Goal: Task Accomplishment & Management: Manage account settings

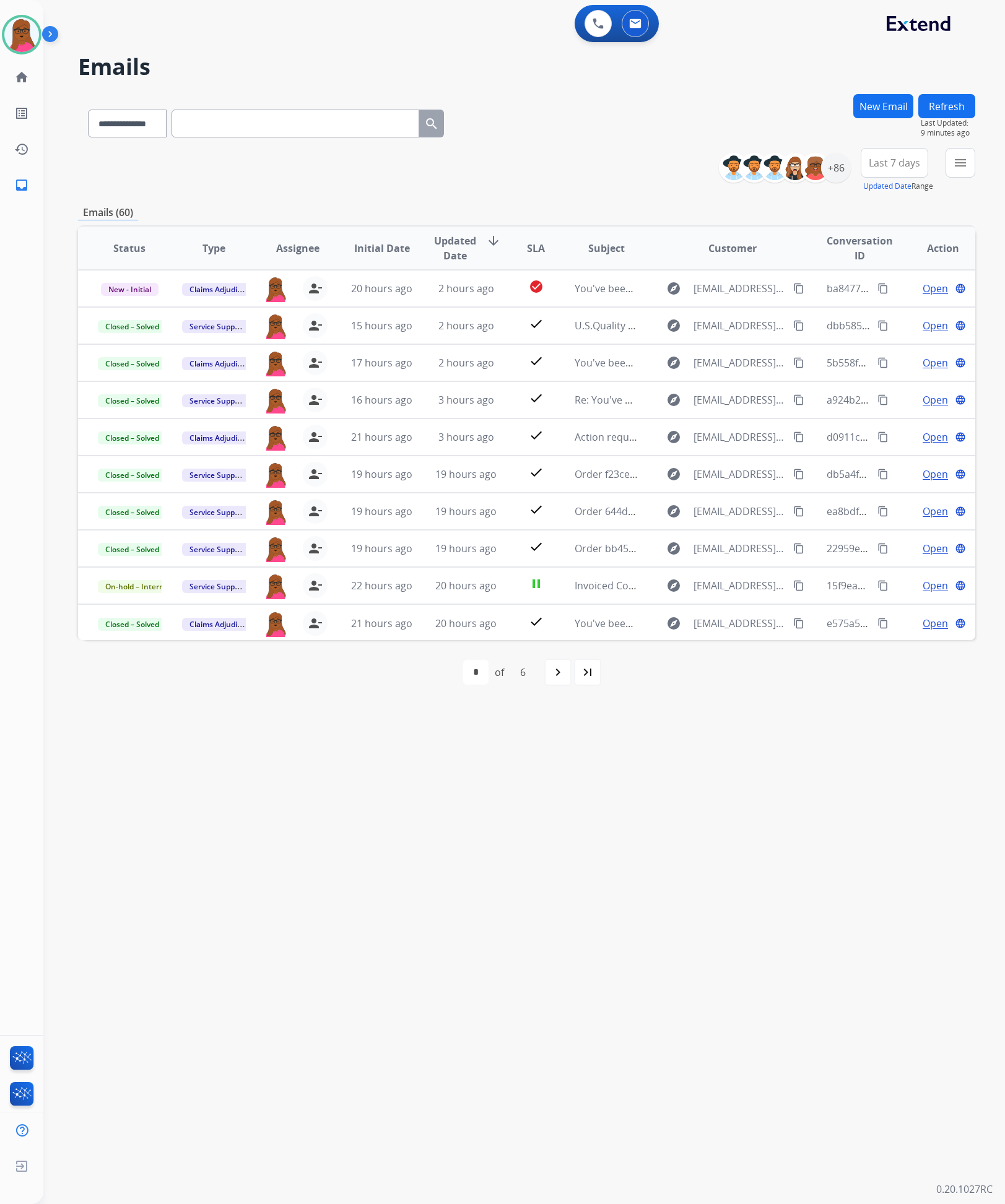
select select "**********"
click at [954, 103] on button "Refresh" at bounding box center [947, 106] width 57 height 25
click at [27, 40] on img at bounding box center [21, 34] width 34 height 34
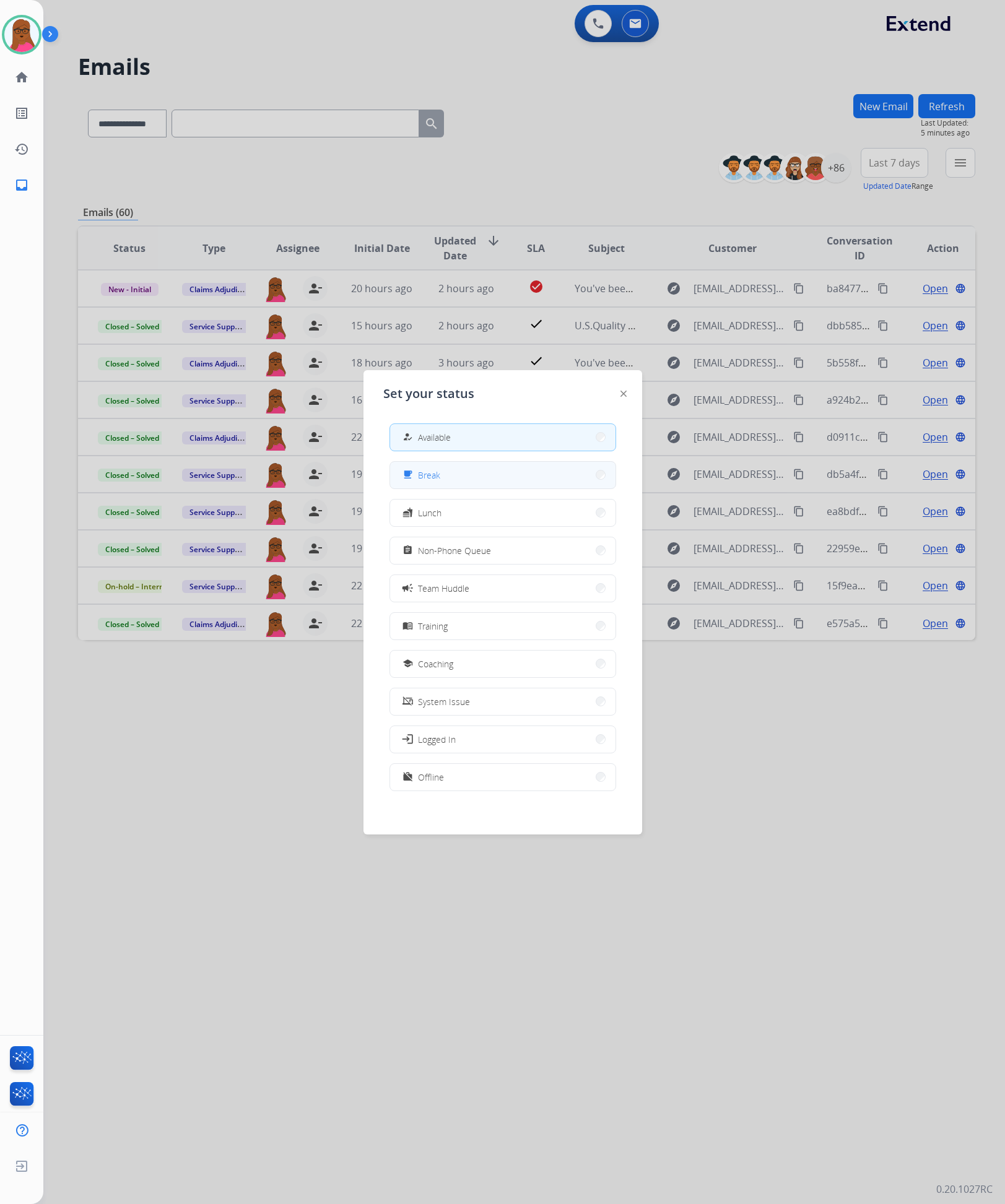
click at [482, 484] on button "free_breakfast Break" at bounding box center [503, 475] width 226 height 27
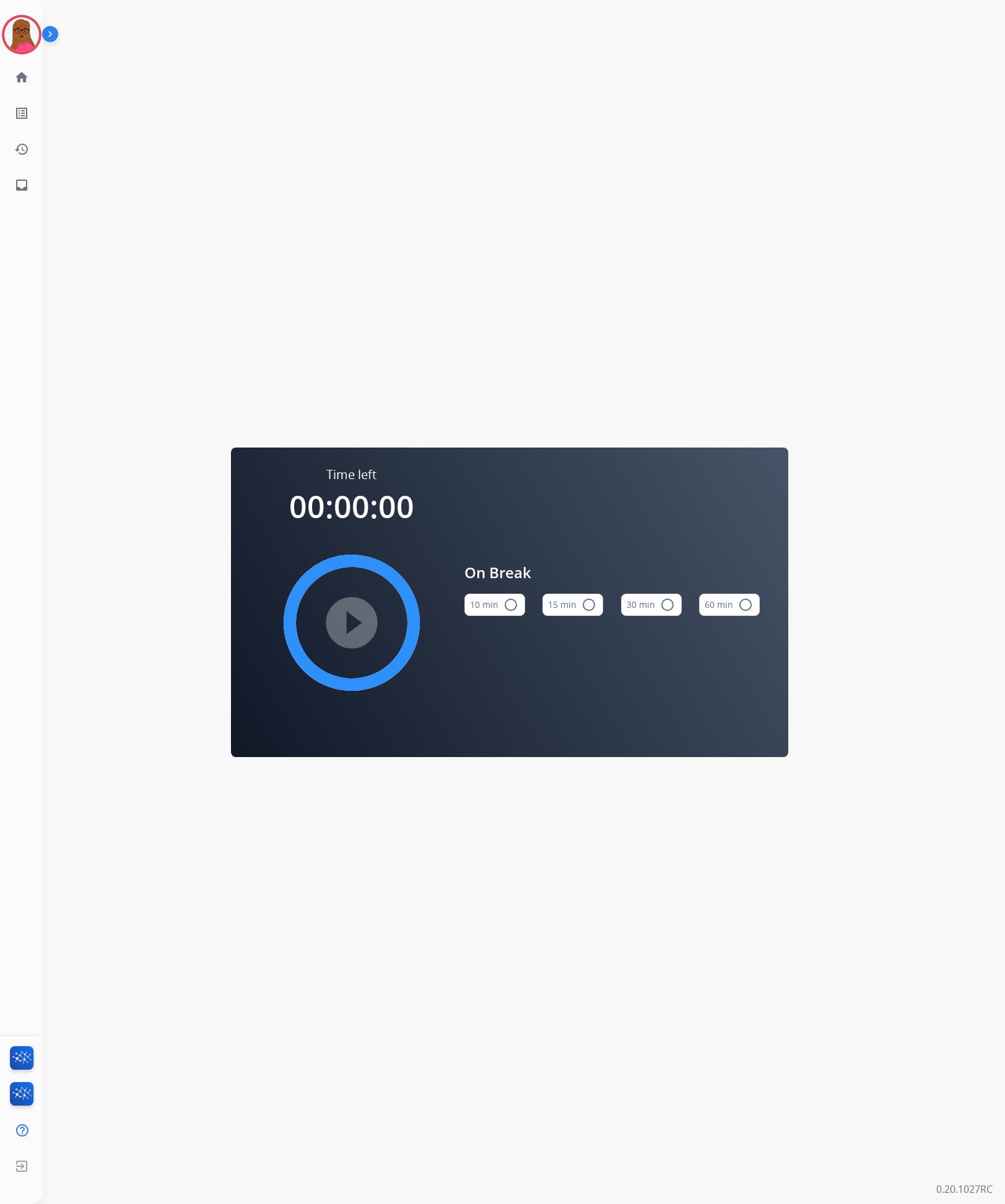
click at [591, 608] on mat-icon "radio_button_unchecked" at bounding box center [589, 604] width 15 height 15
click at [360, 615] on mat-icon "play_circle_filled" at bounding box center [351, 622] width 15 height 15
click at [26, 49] on img at bounding box center [21, 34] width 34 height 34
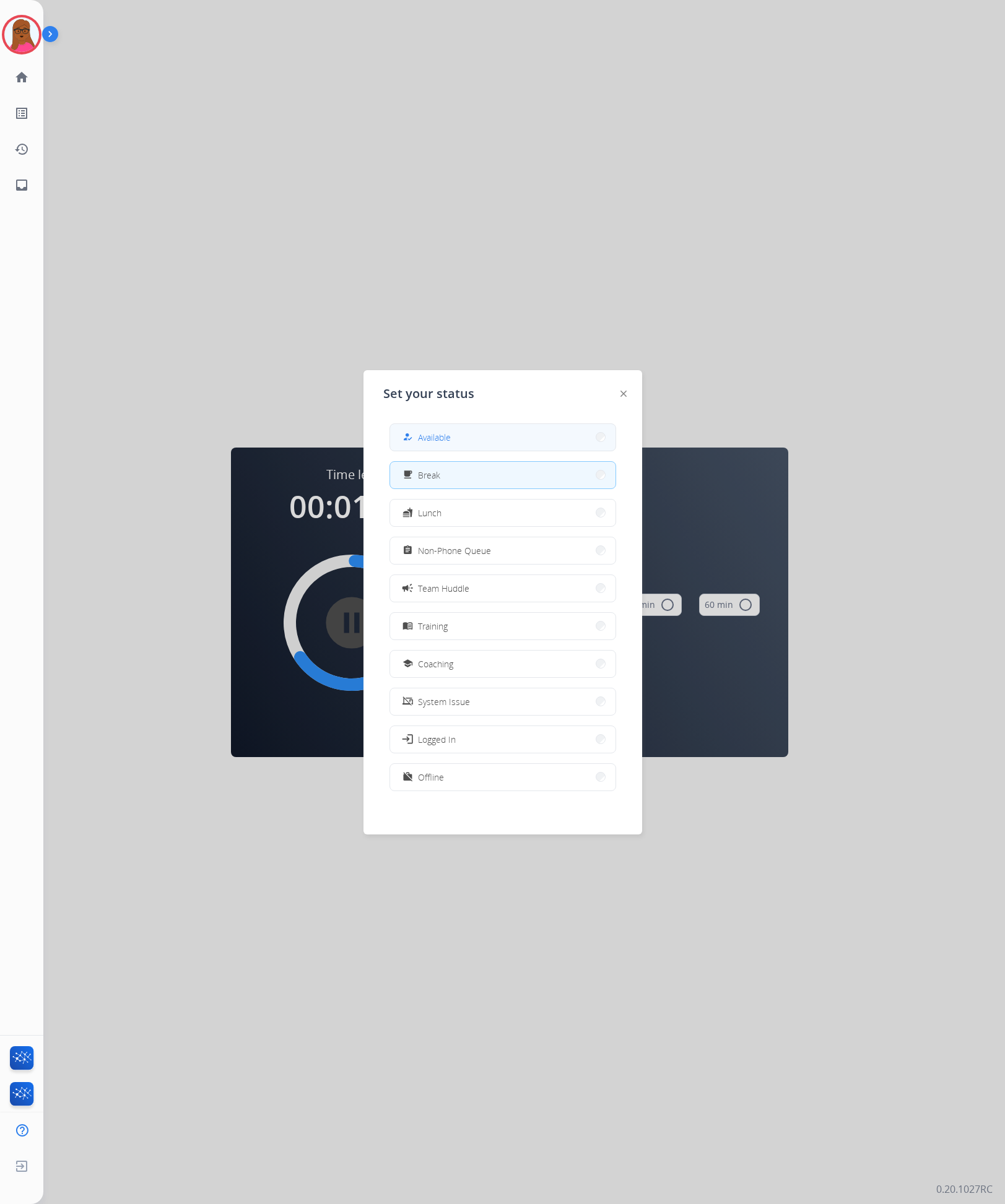
click at [433, 441] on span "Available" at bounding box center [435, 438] width 33 height 13
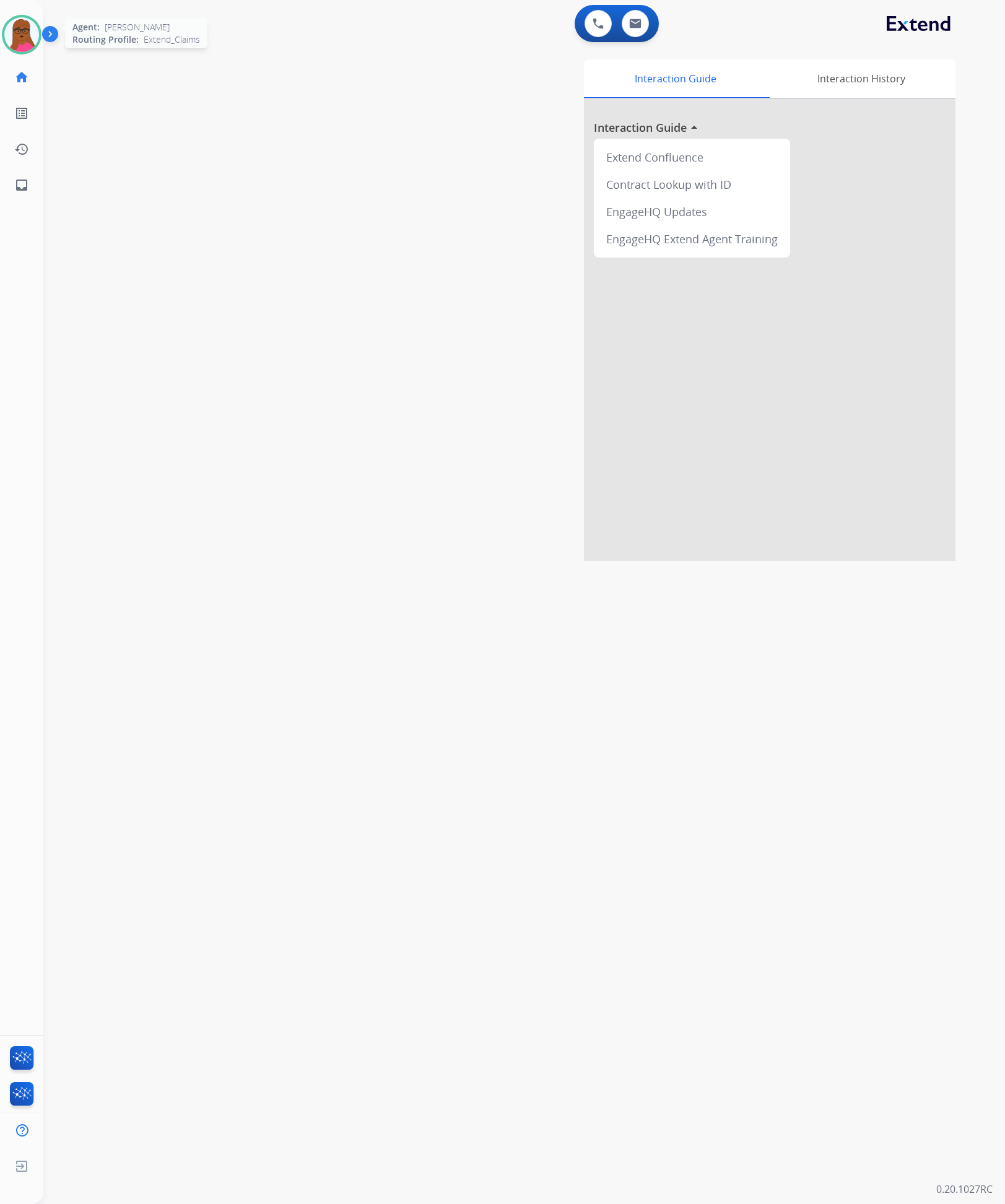
click at [27, 49] on img at bounding box center [21, 34] width 34 height 34
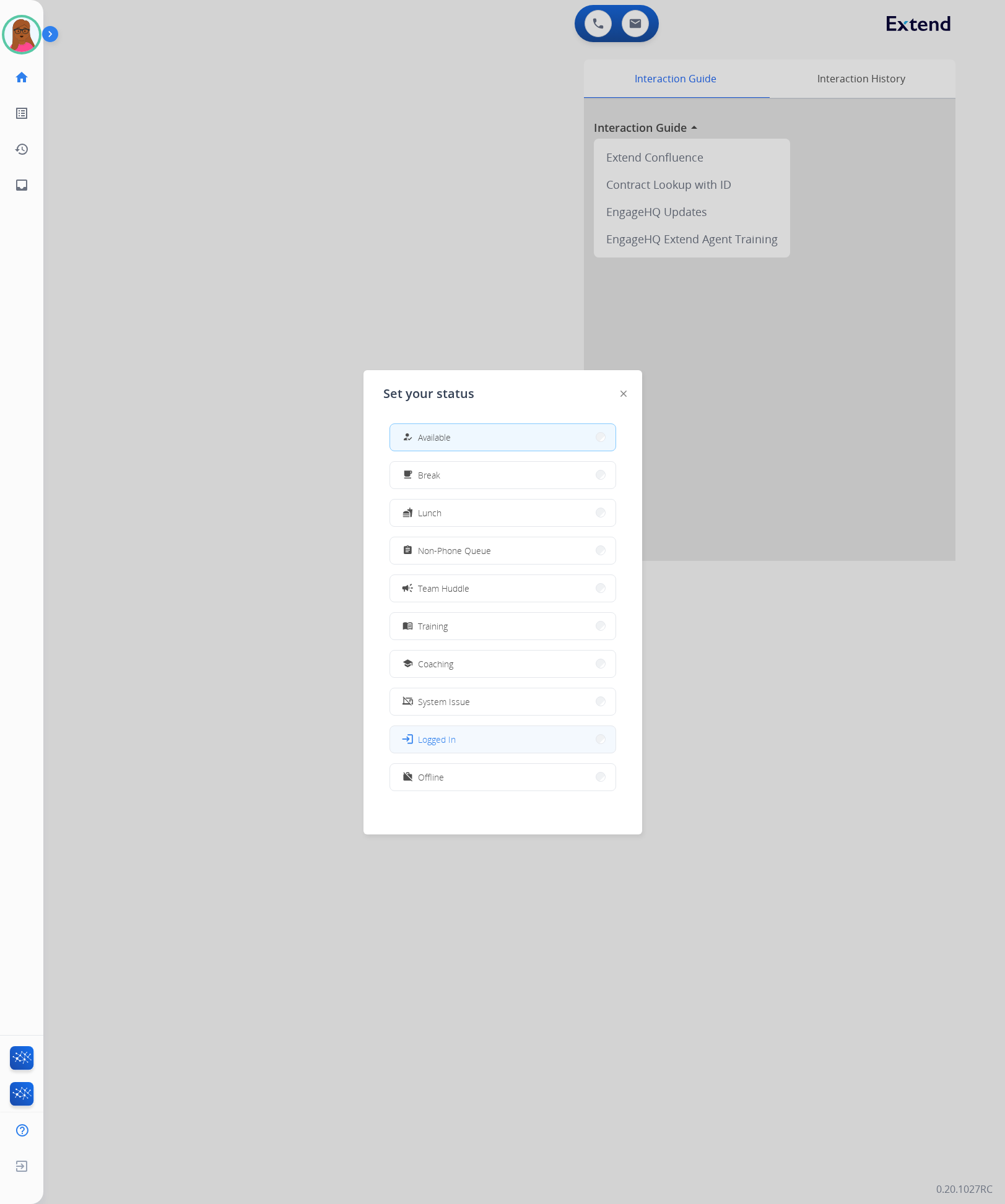
click at [487, 748] on button "login Logged In" at bounding box center [503, 739] width 226 height 27
